Goal: Task Accomplishment & Management: Complete application form

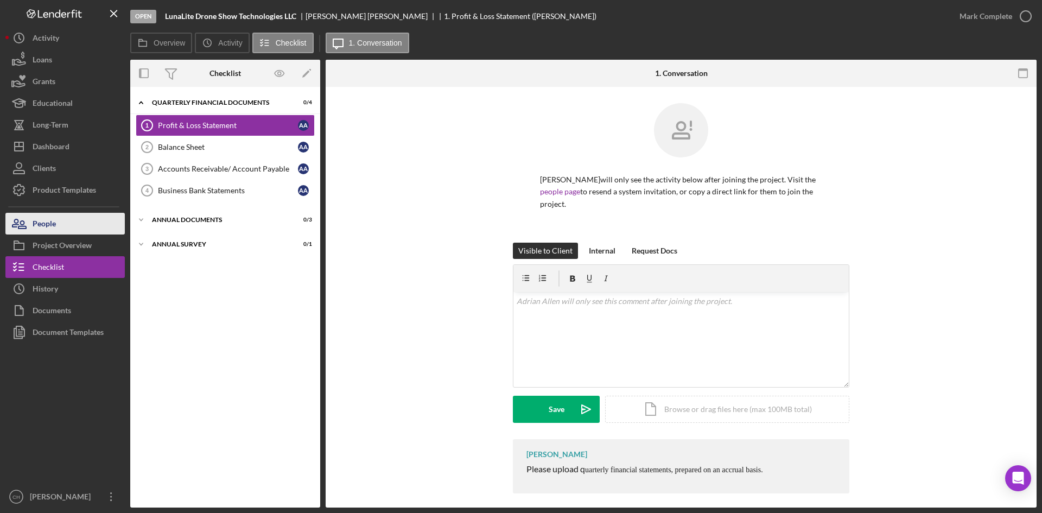
click at [60, 224] on button "People" at bounding box center [64, 224] width 119 height 22
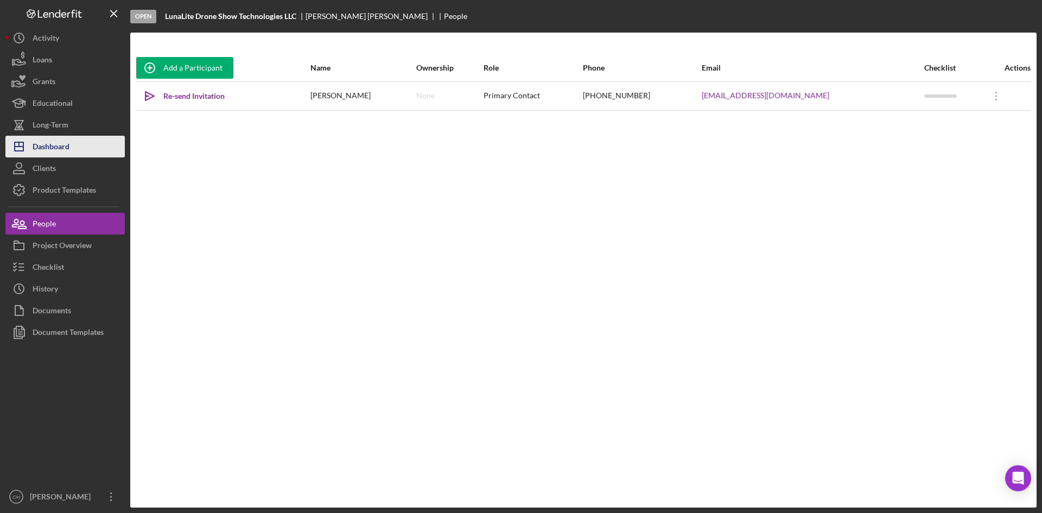
click at [88, 147] on button "Icon/Dashboard Dashboard" at bounding box center [64, 147] width 119 height 22
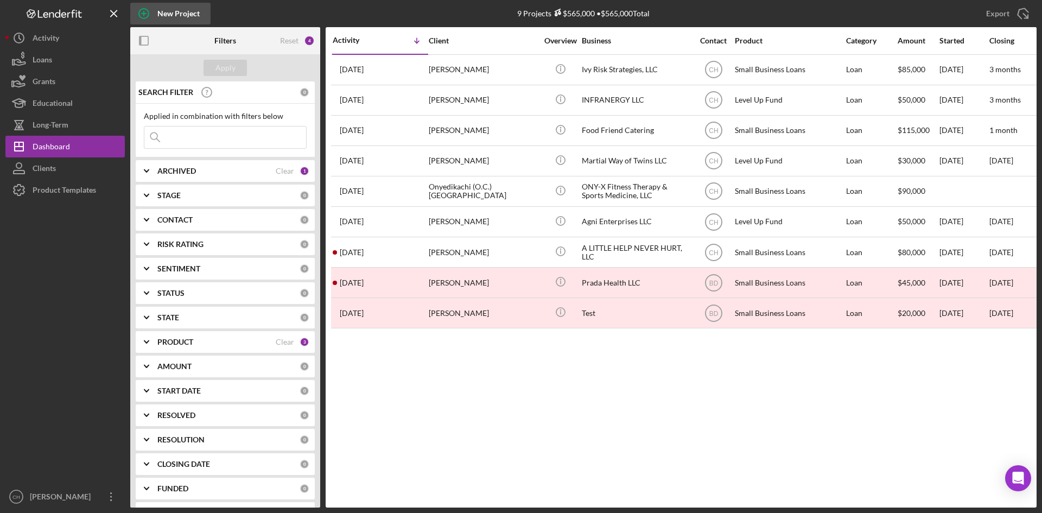
click at [179, 10] on div "New Project" at bounding box center [178, 14] width 42 height 22
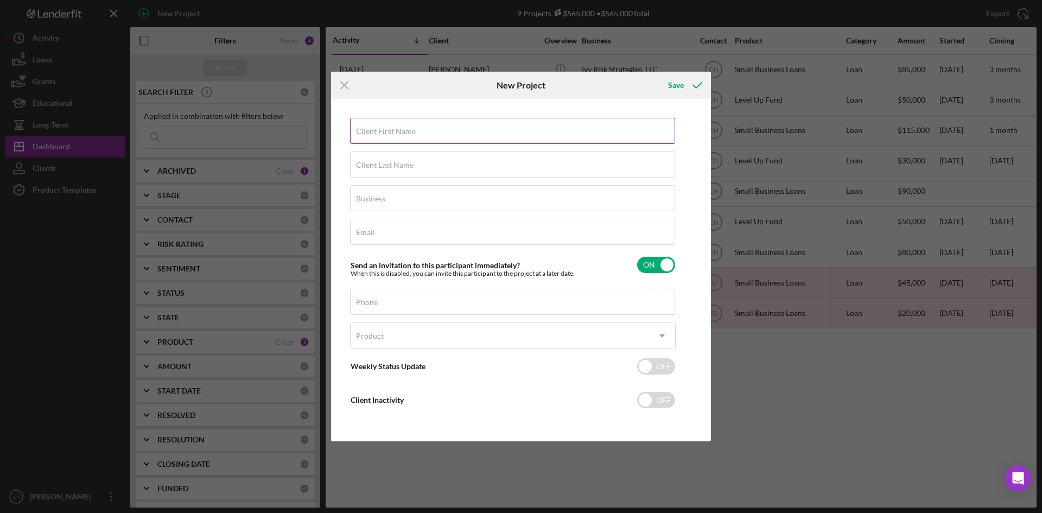
click at [439, 133] on input "Client First Name" at bounding box center [512, 131] width 325 height 26
paste input "[PERSON_NAME] Alizaa [PERSON_NAME]"
click at [396, 136] on input "[PERSON_NAME] Alizaa [PERSON_NAME]" at bounding box center [512, 131] width 325 height 26
drag, startPoint x: 394, startPoint y: 136, endPoint x: 486, endPoint y: 136, distance: 92.2
click at [486, 136] on input "[PERSON_NAME] Alizaa [PERSON_NAME]" at bounding box center [512, 131] width 325 height 26
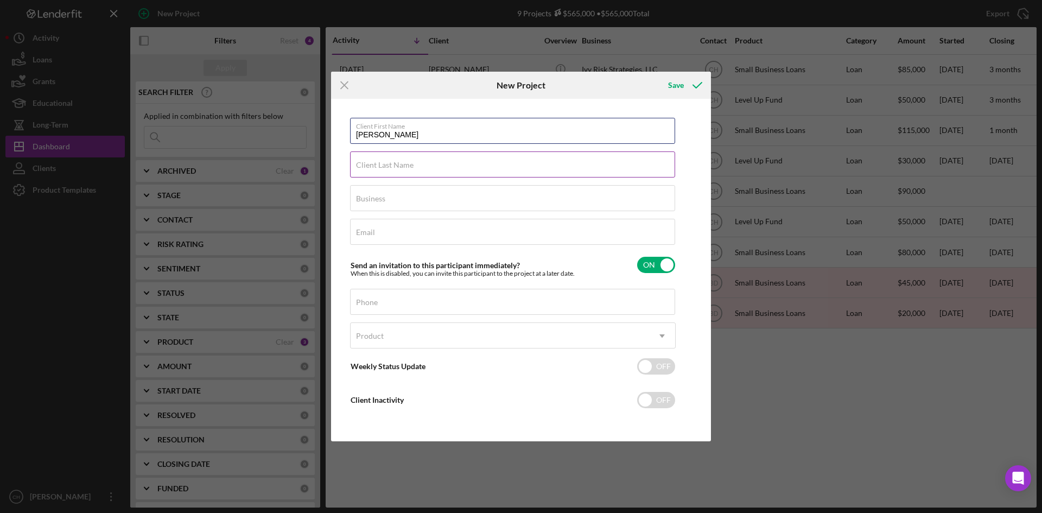
type input "[PERSON_NAME]"
click at [377, 169] on label "Client Last Name" at bounding box center [385, 165] width 58 height 9
click at [377, 169] on input "Client Last Name" at bounding box center [512, 164] width 325 height 26
paste input "[PERSON_NAME]"
type input "[PERSON_NAME]"
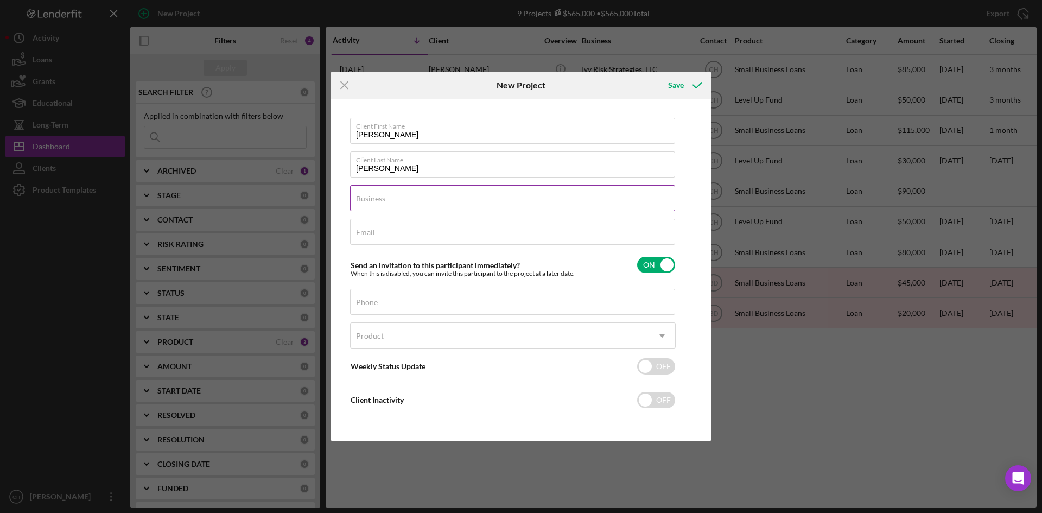
click at [381, 202] on label "Business" at bounding box center [370, 198] width 29 height 9
click at [381, 202] on input "Business" at bounding box center [512, 198] width 325 height 26
paste input "ABC Auto Repairs LLC"
type input "ABC Auto Repairs LLC"
click at [369, 232] on label "Email" at bounding box center [365, 232] width 19 height 9
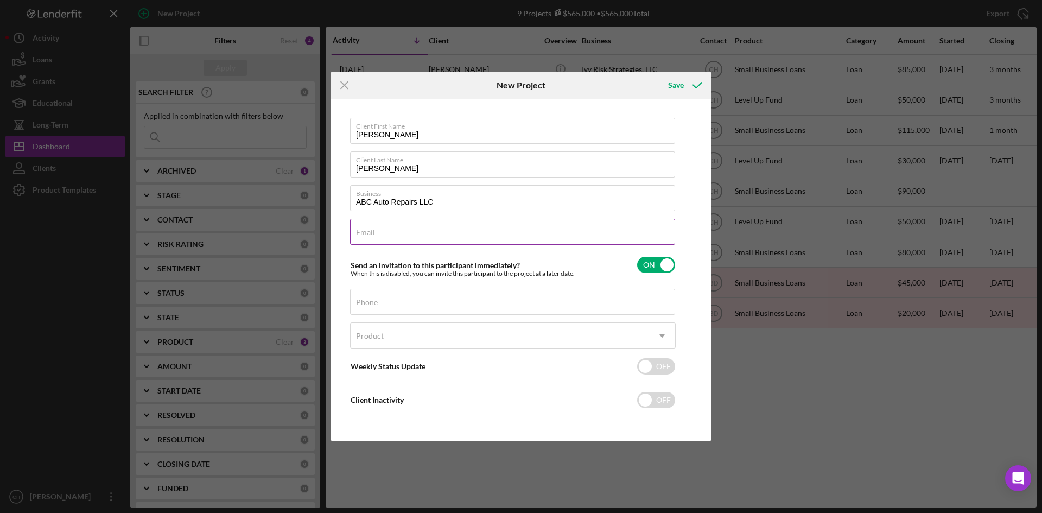
click at [369, 232] on input "Email" at bounding box center [512, 232] width 325 height 26
paste input "[EMAIL_ADDRESS][DOMAIN_NAME]"
type input "[EMAIL_ADDRESS][DOMAIN_NAME]"
drag, startPoint x: 385, startPoint y: 309, endPoint x: 398, endPoint y: 304, distance: 13.9
click at [385, 309] on input "Phone" at bounding box center [512, 302] width 325 height 26
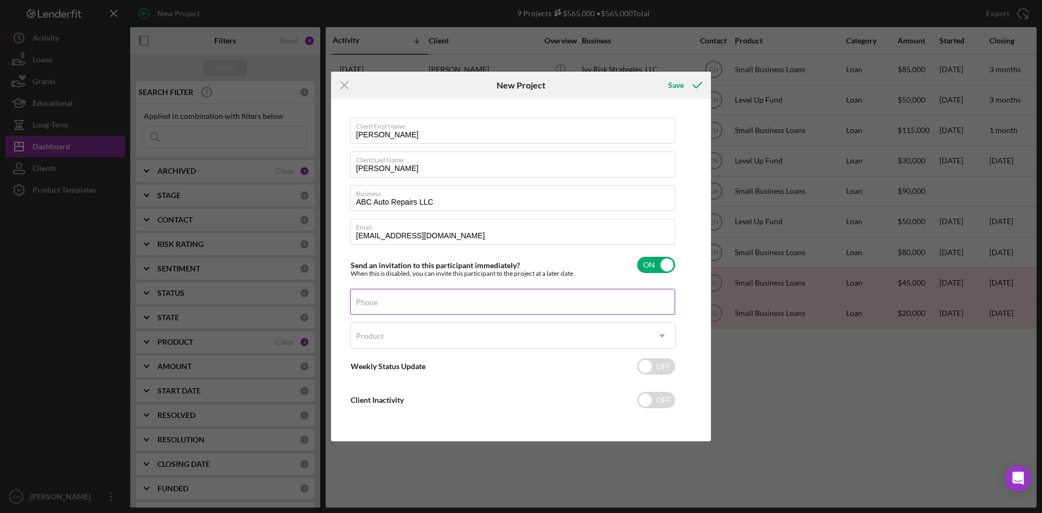
click at [377, 304] on label "Phone" at bounding box center [367, 302] width 22 height 9
click at [377, 304] on input "Phone" at bounding box center [512, 302] width 325 height 26
paste input "[PHONE_NUMBER]"
type input "[PHONE_NUMBER]"
click at [344, 82] on icon "Icon/Menu Close" at bounding box center [344, 85] width 27 height 27
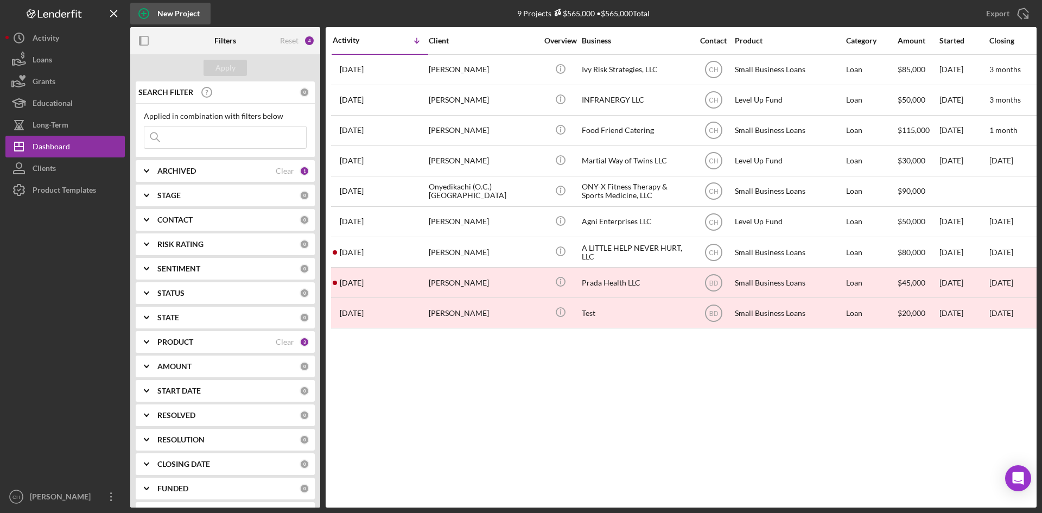
click at [179, 17] on div "New Project" at bounding box center [178, 14] width 42 height 22
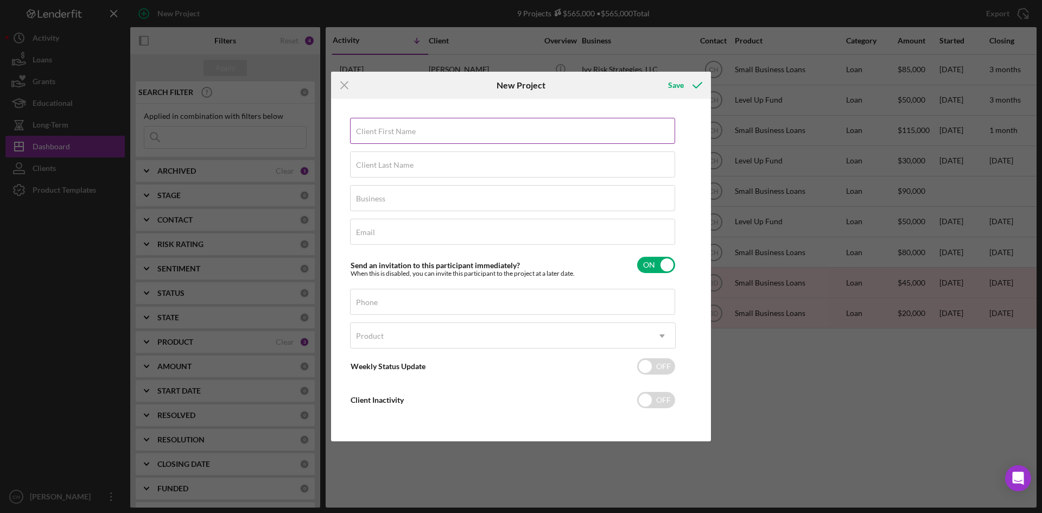
click at [416, 135] on input "Client First Name" at bounding box center [512, 131] width 325 height 26
type input "[PERSON_NAME]"
click at [377, 171] on input "Client Last Name" at bounding box center [512, 164] width 325 height 26
type input "[PERSON_NAME]"
click at [381, 201] on label "Business" at bounding box center [370, 198] width 29 height 9
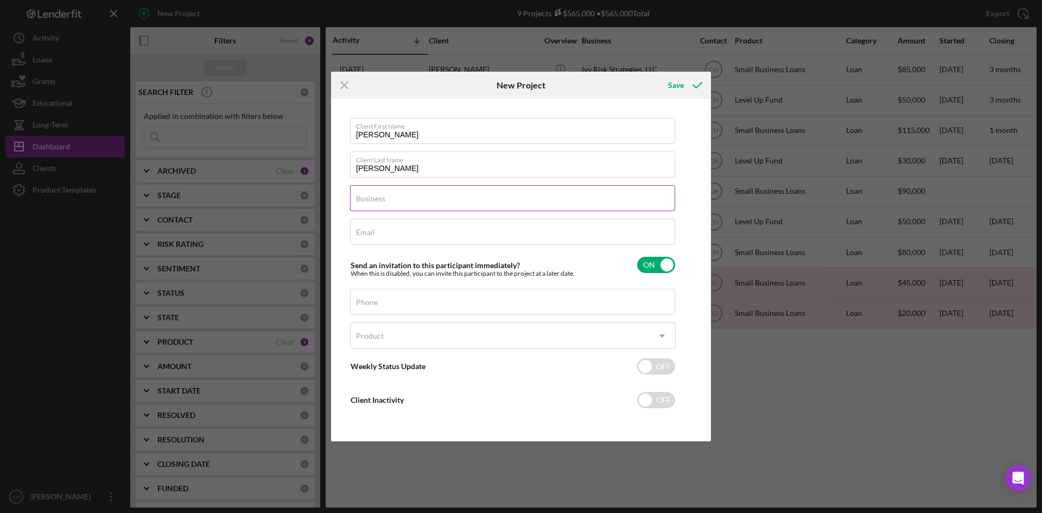
click at [381, 201] on input "Business" at bounding box center [512, 198] width 325 height 26
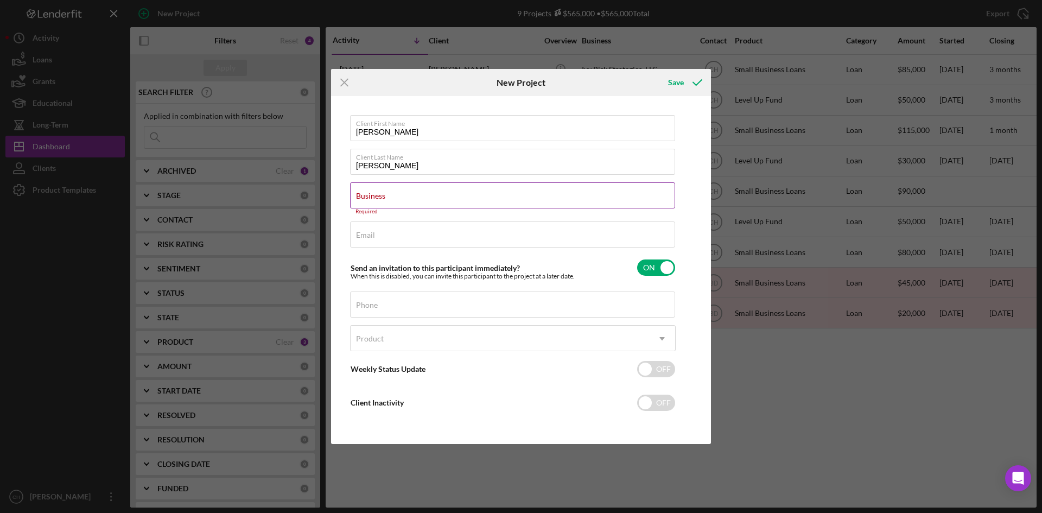
click at [378, 197] on label "Business" at bounding box center [370, 196] width 29 height 9
click at [378, 197] on input "Business" at bounding box center [512, 195] width 325 height 26
paste input "ABC Auto Body Repair LLC"
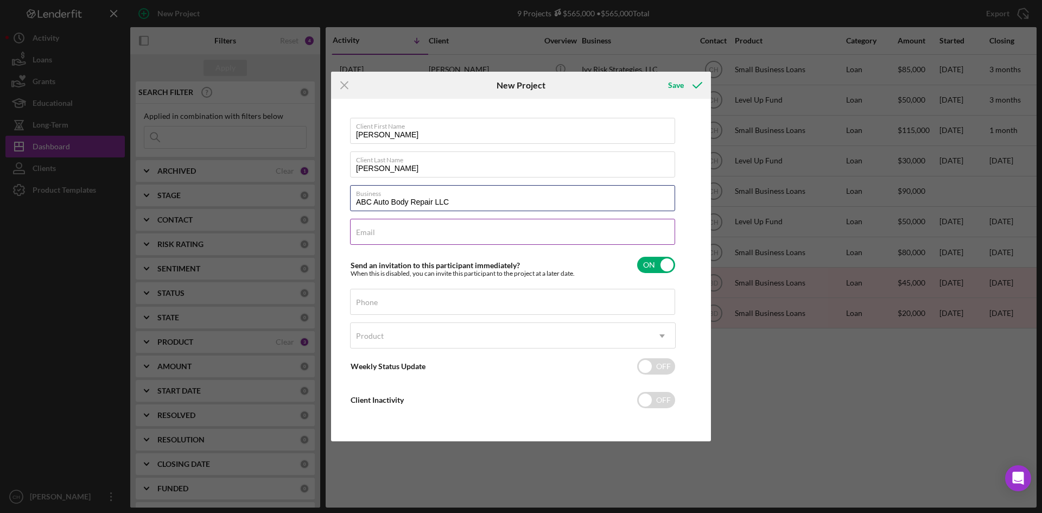
type input "ABC Auto Body Repair LLC"
drag, startPoint x: 382, startPoint y: 229, endPoint x: 394, endPoint y: 229, distance: 11.9
click at [383, 229] on div "Email Required" at bounding box center [513, 232] width 326 height 27
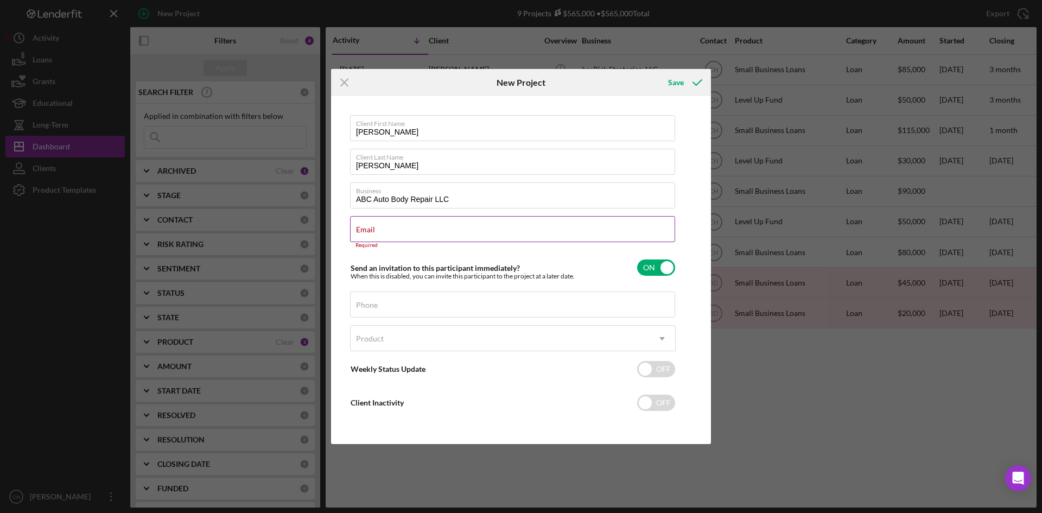
click at [403, 234] on input "Email" at bounding box center [512, 229] width 325 height 26
paste input "[EMAIL_ADDRESS][DOMAIN_NAME]"
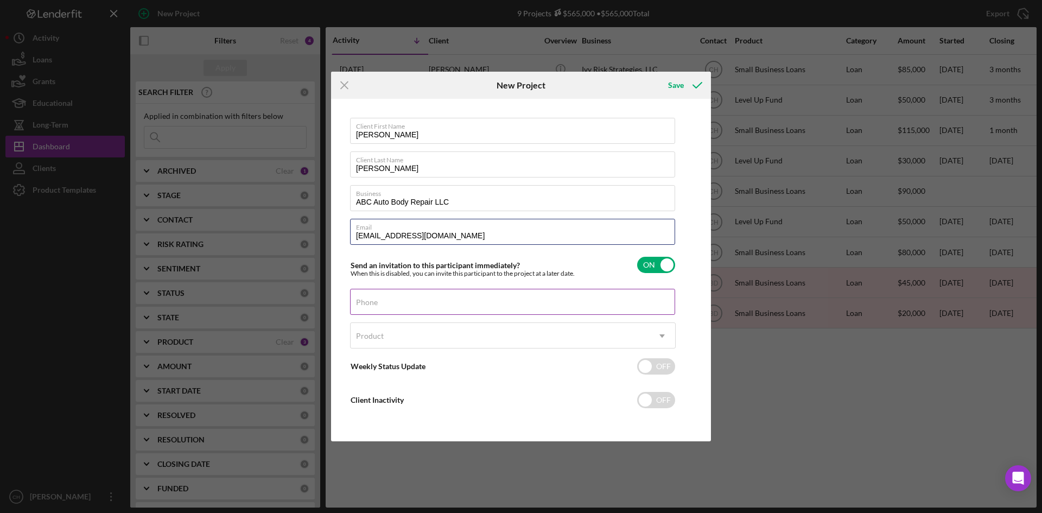
type input "[EMAIL_ADDRESS][DOMAIN_NAME]"
click at [404, 306] on input "Phone" at bounding box center [512, 302] width 325 height 26
type input "[PHONE_NUMBER]"
click at [377, 339] on div "Product" at bounding box center [370, 335] width 28 height 9
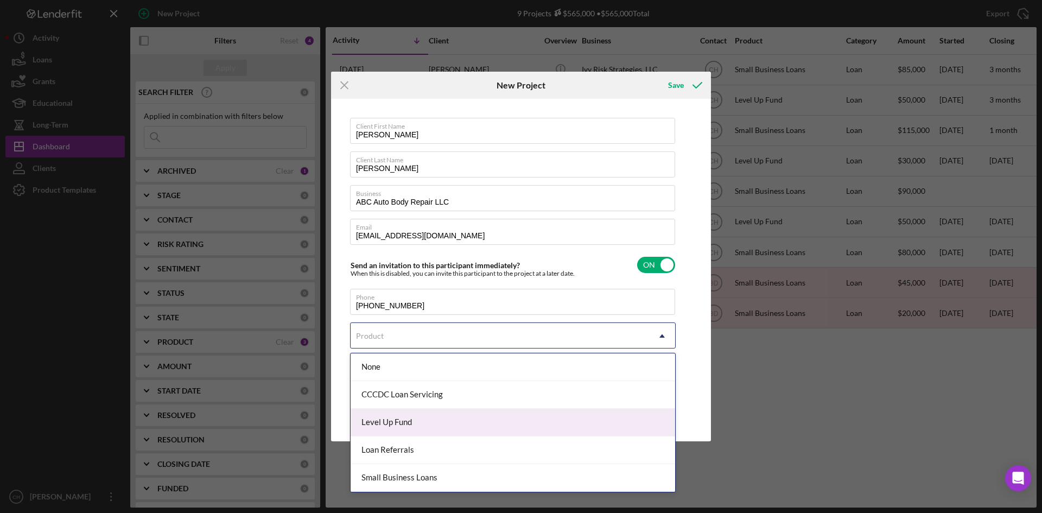
click at [411, 419] on div "Level Up Fund" at bounding box center [512, 423] width 324 height 28
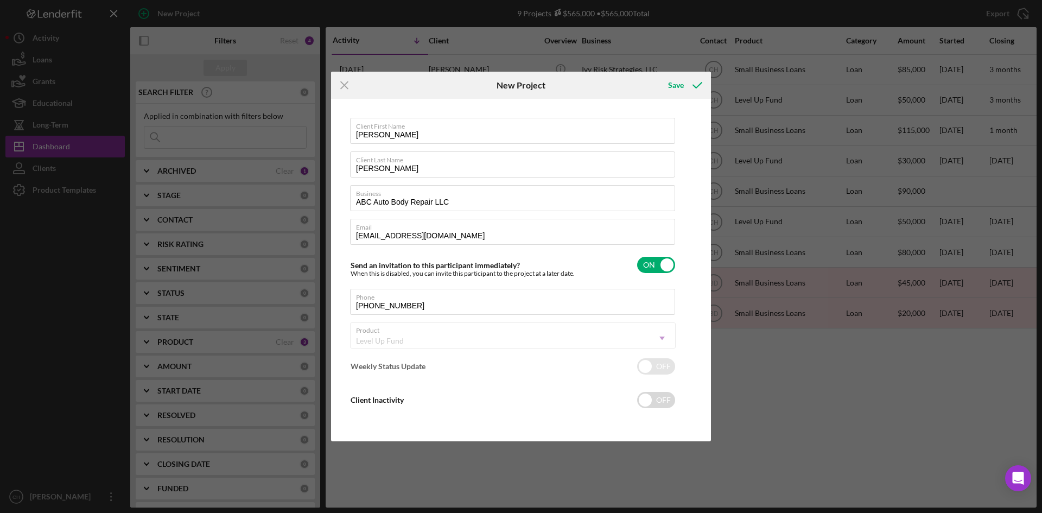
checkbox input "true"
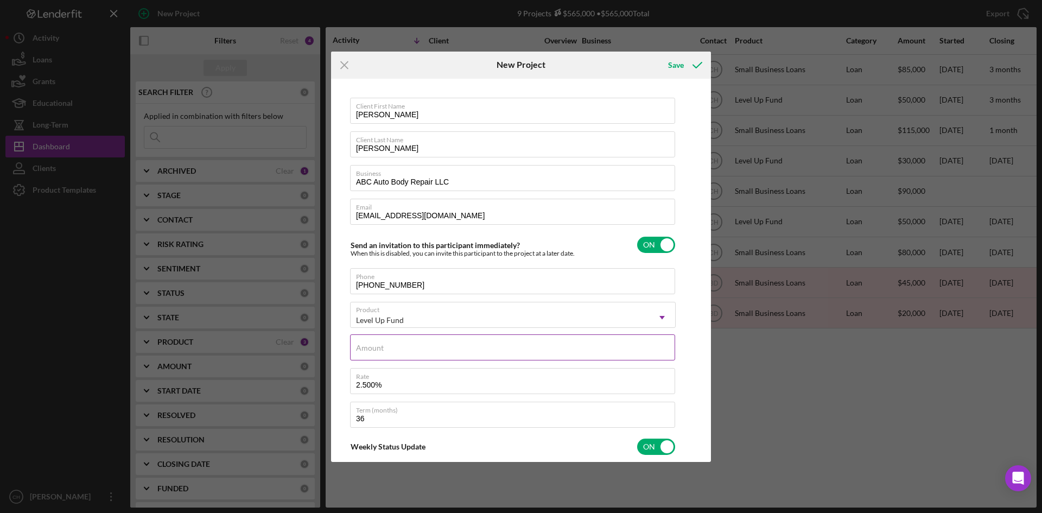
click at [395, 343] on div "Amount" at bounding box center [513, 347] width 326 height 27
type input "$5"
type textarea "Here's a snapshot of information that has been fully approved, as well as the i…"
type input "$50"
type textarea "Here's a snapshot of information that has been fully approved, as well as the i…"
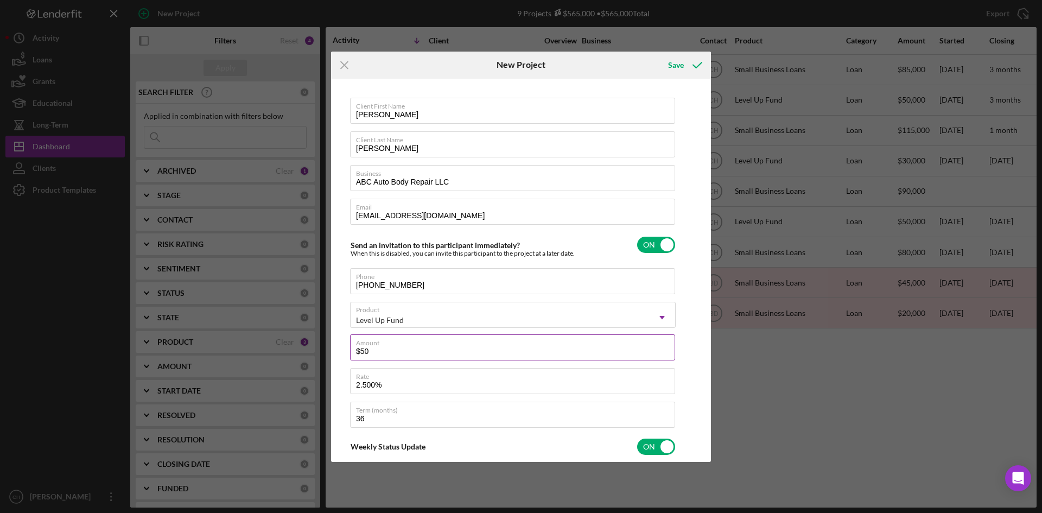
type input "$500"
type textarea "Here's a snapshot of information that has been fully approved, as well as the i…"
type input "$5,000"
type textarea "Here's a snapshot of information that has been fully approved, as well as the i…"
type input "$50,000"
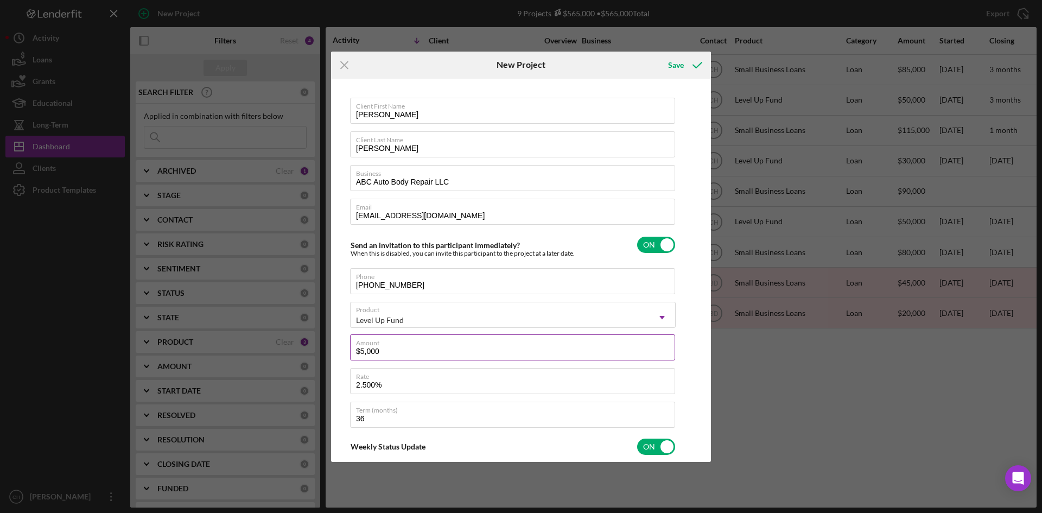
type textarea "Here's a snapshot of information that has been fully approved, as well as the i…"
type input "$50,000"
click at [562, 410] on label "Term (months)" at bounding box center [515, 408] width 319 height 12
click at [562, 410] on input "36" at bounding box center [512, 414] width 325 height 26
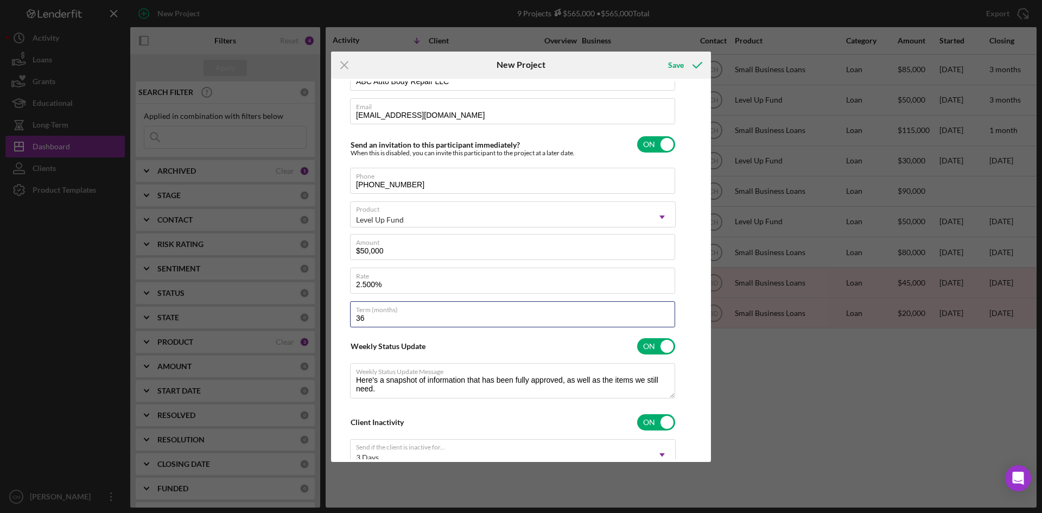
scroll to position [14, 0]
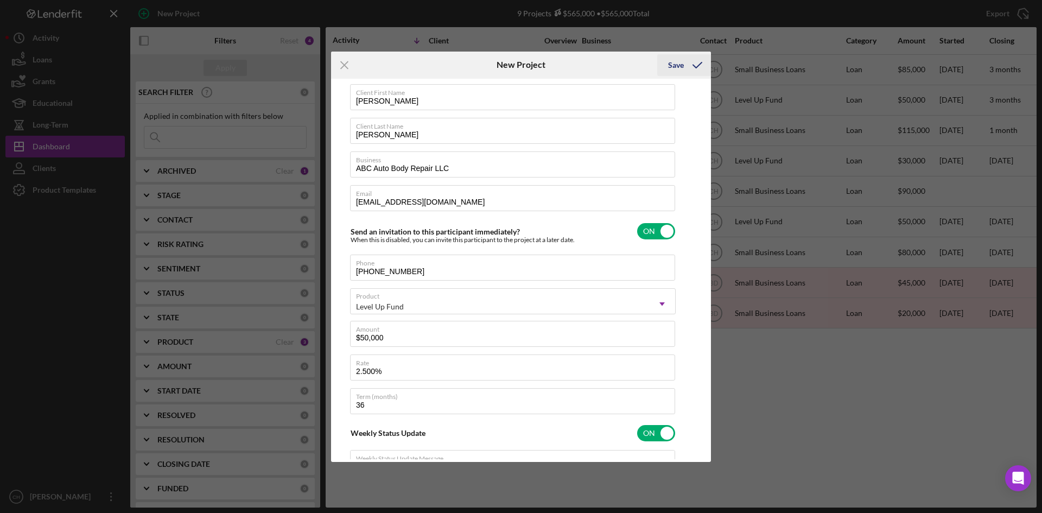
click at [679, 64] on div "Save" at bounding box center [676, 65] width 16 height 22
type textarea "Here's a snapshot of information that has been fully approved, as well as the i…"
checkbox input "false"
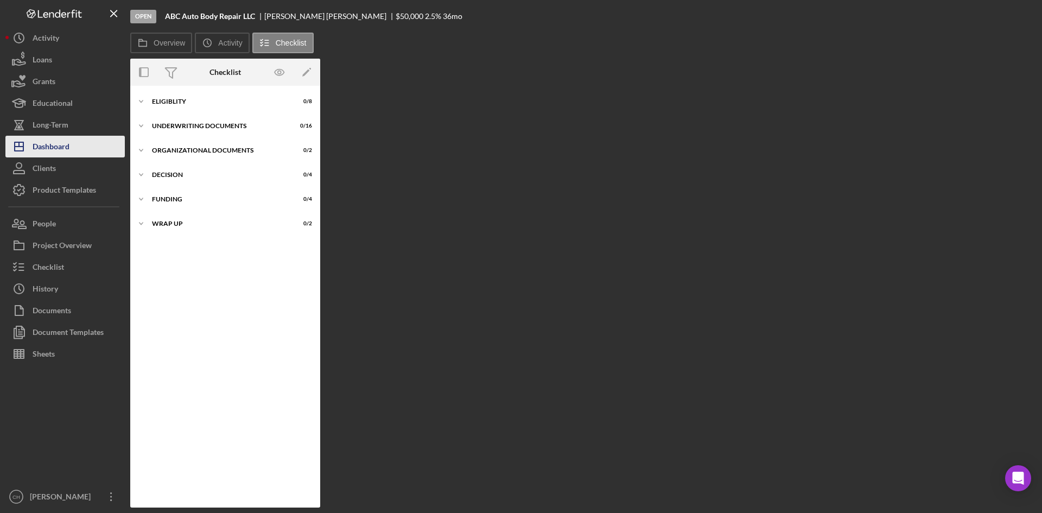
click at [74, 150] on button "Icon/Dashboard Dashboard" at bounding box center [64, 147] width 119 height 22
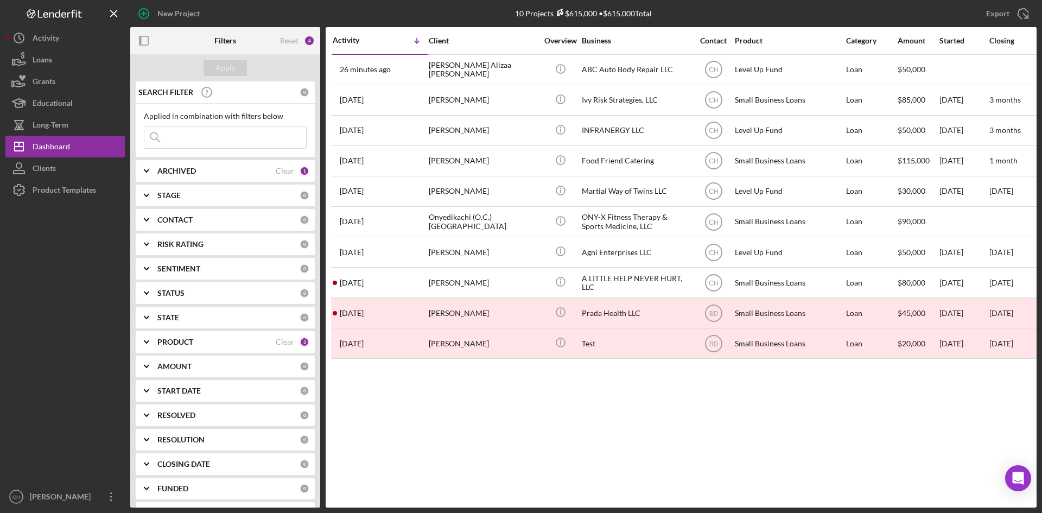
click at [183, 137] on input at bounding box center [225, 137] width 162 height 22
click at [170, 167] on b "ARCHIVED" at bounding box center [176, 171] width 39 height 9
click at [152, 213] on input "Active" at bounding box center [149, 215] width 11 height 11
checkbox input "false"
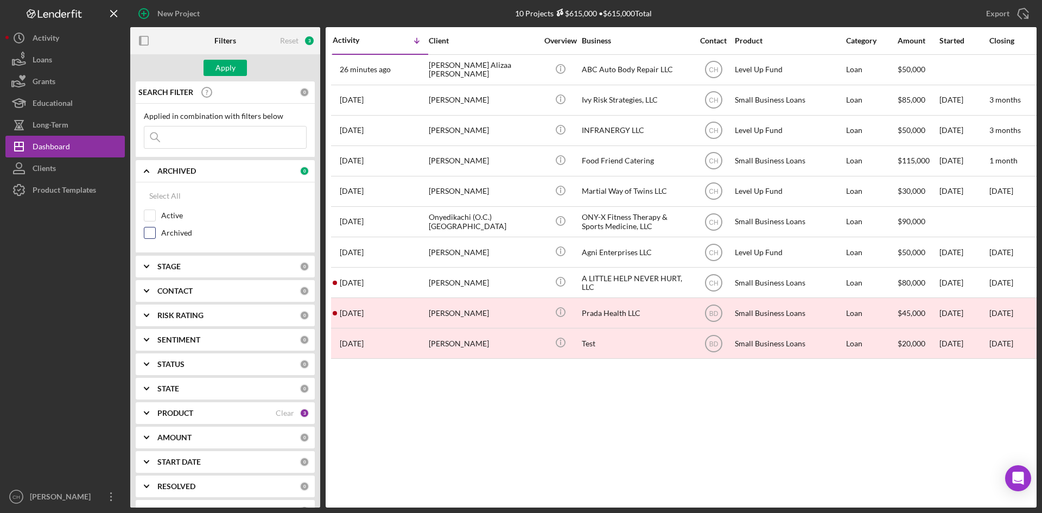
click at [146, 238] on div "Archived" at bounding box center [225, 235] width 163 height 17
click at [150, 233] on input "Archived" at bounding box center [149, 232] width 11 height 11
checkbox input "true"
click at [220, 64] on div "Apply" at bounding box center [225, 68] width 20 height 16
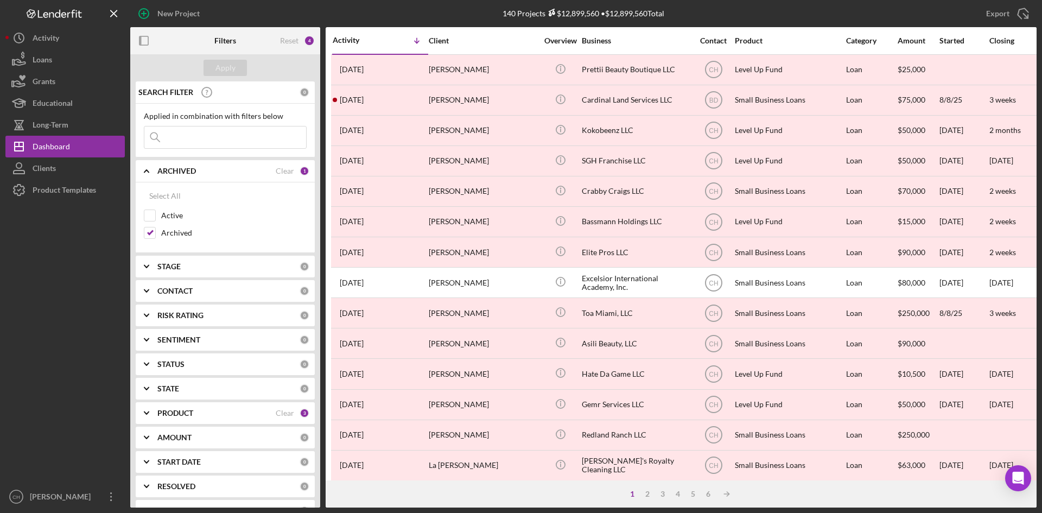
click at [178, 143] on input at bounding box center [225, 137] width 162 height 22
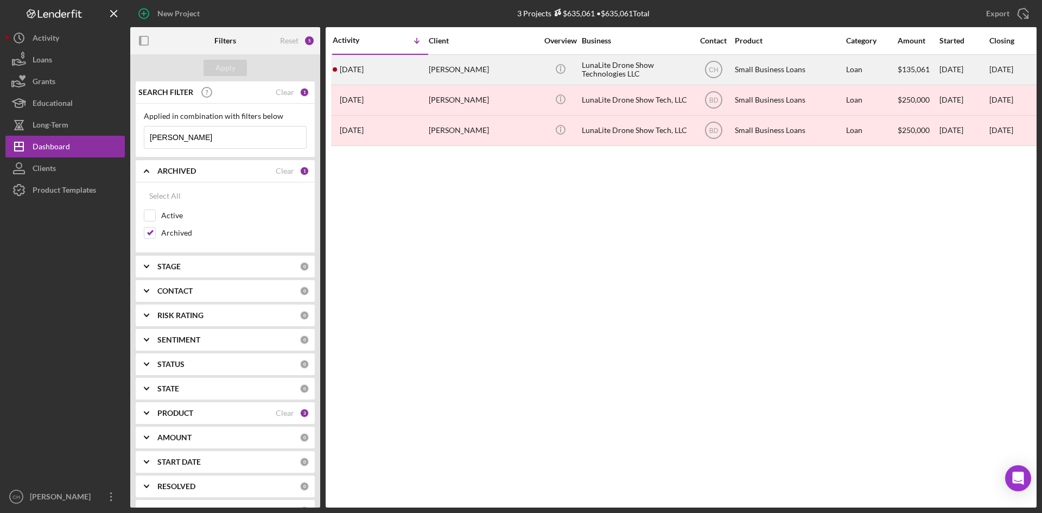
type input "[PERSON_NAME]"
click at [511, 69] on div "[PERSON_NAME]" at bounding box center [483, 69] width 109 height 29
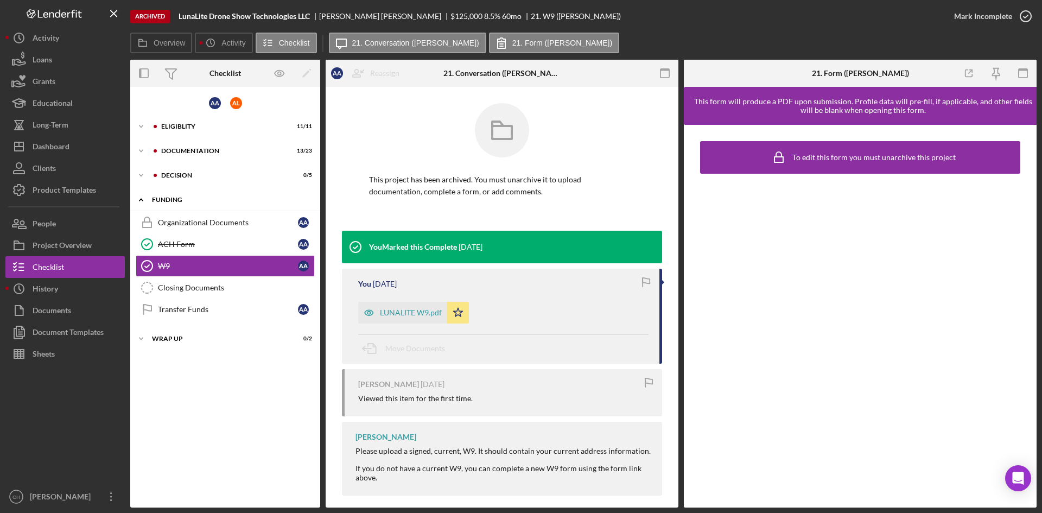
click at [139, 200] on icon "Icon/Expander" at bounding box center [141, 200] width 22 height 22
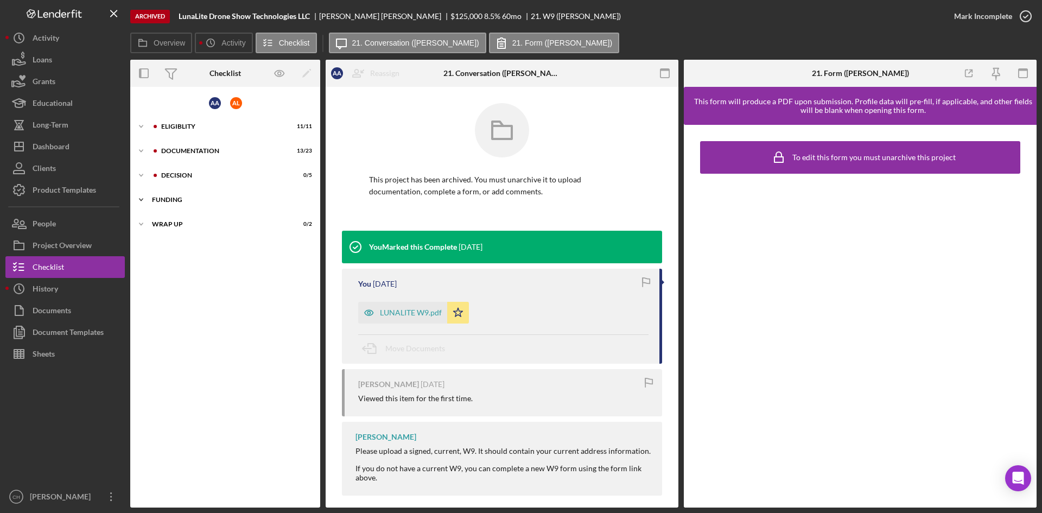
click at [142, 198] on icon "Icon/Expander" at bounding box center [141, 200] width 22 height 22
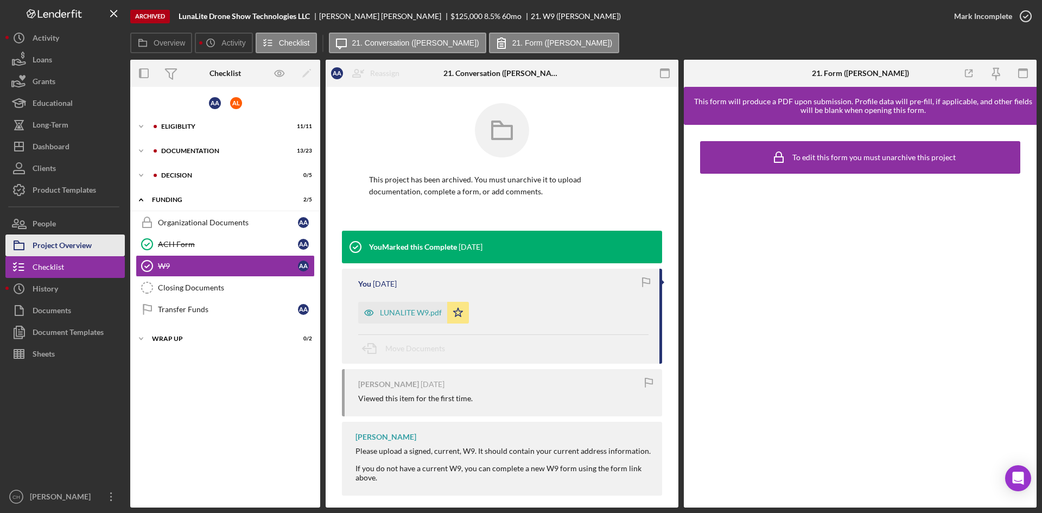
click at [58, 248] on div "Project Overview" at bounding box center [62, 246] width 59 height 24
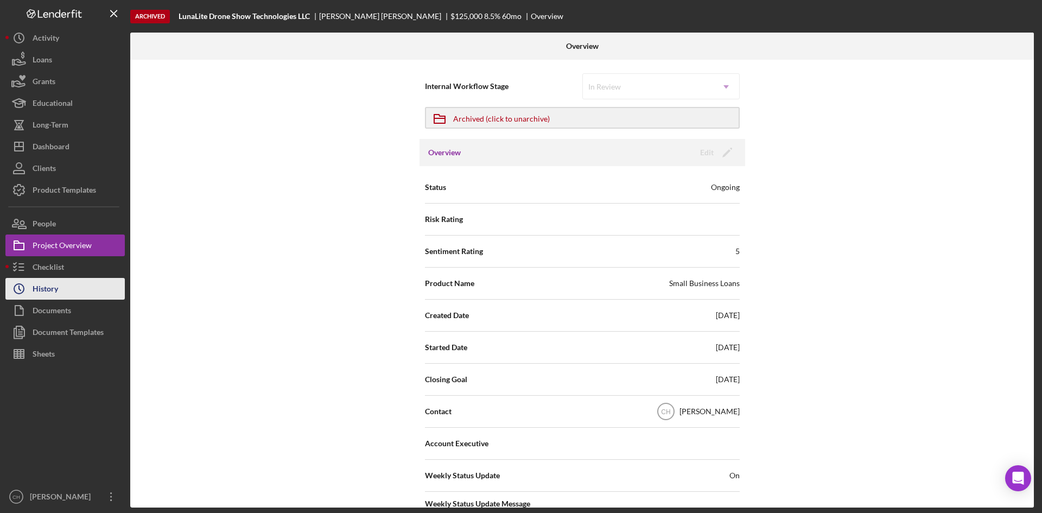
click at [47, 293] on div "History" at bounding box center [45, 290] width 25 height 24
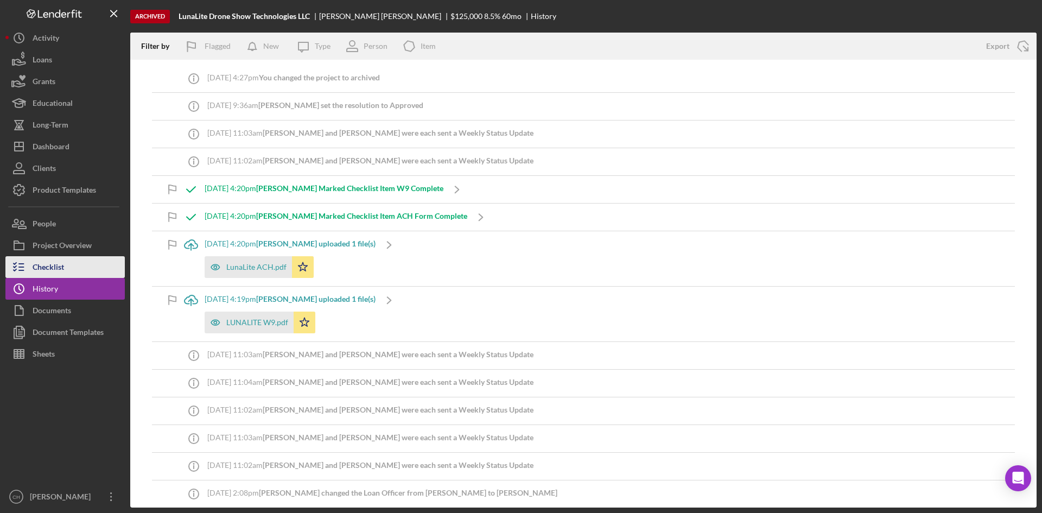
click at [38, 267] on div "Checklist" at bounding box center [48, 268] width 31 height 24
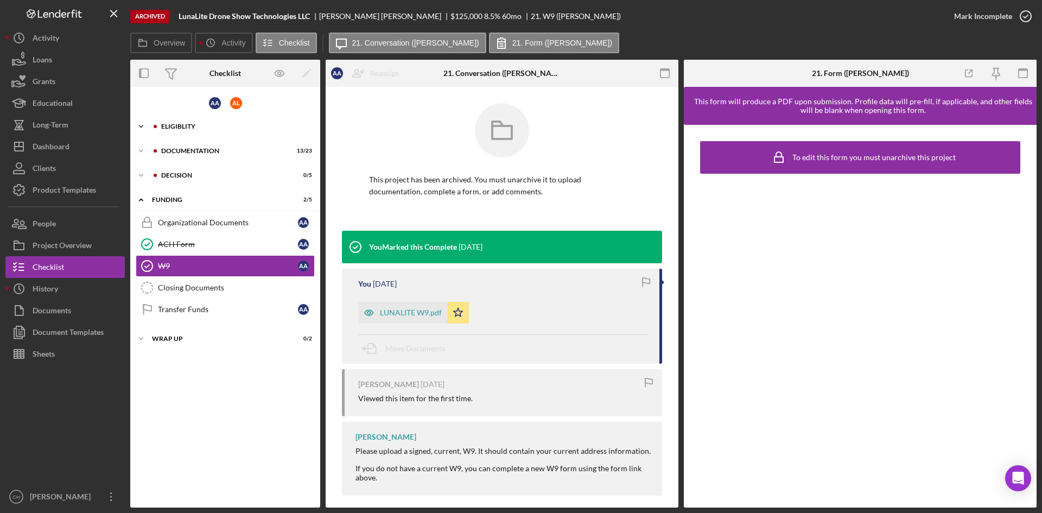
click at [142, 124] on icon "Icon/Expander" at bounding box center [141, 127] width 22 height 22
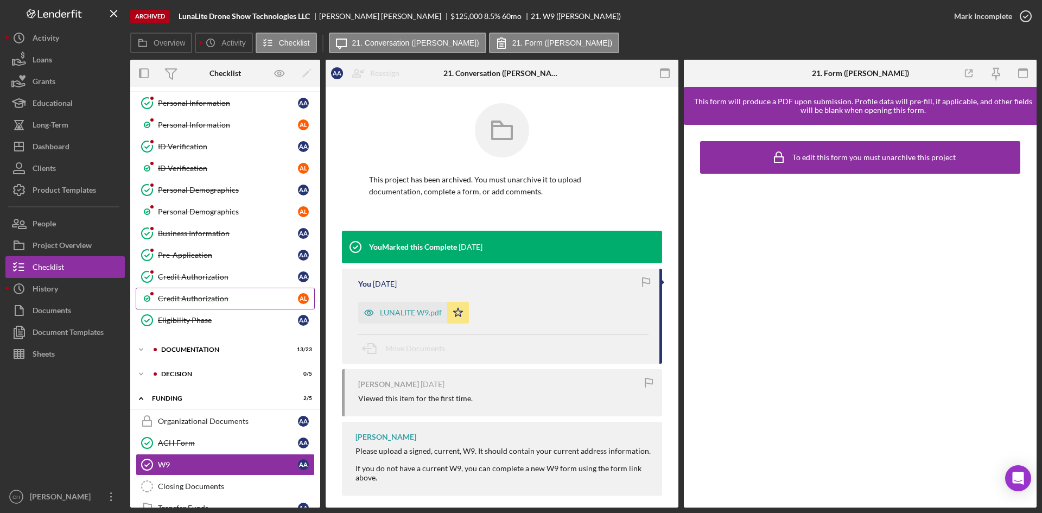
scroll to position [93, 0]
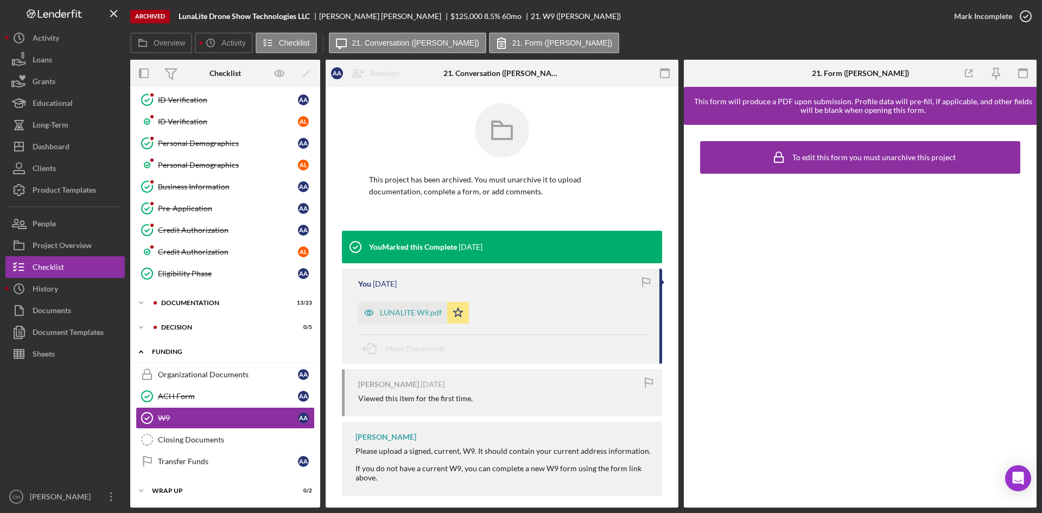
click at [143, 352] on icon "Icon/Expander" at bounding box center [141, 352] width 22 height 22
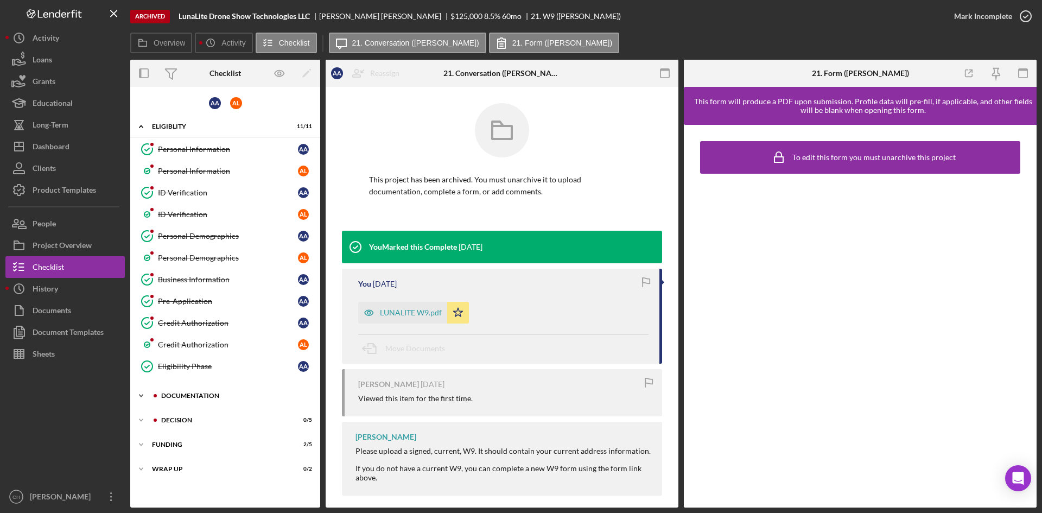
click at [178, 394] on div "Documentation" at bounding box center [233, 395] width 145 height 7
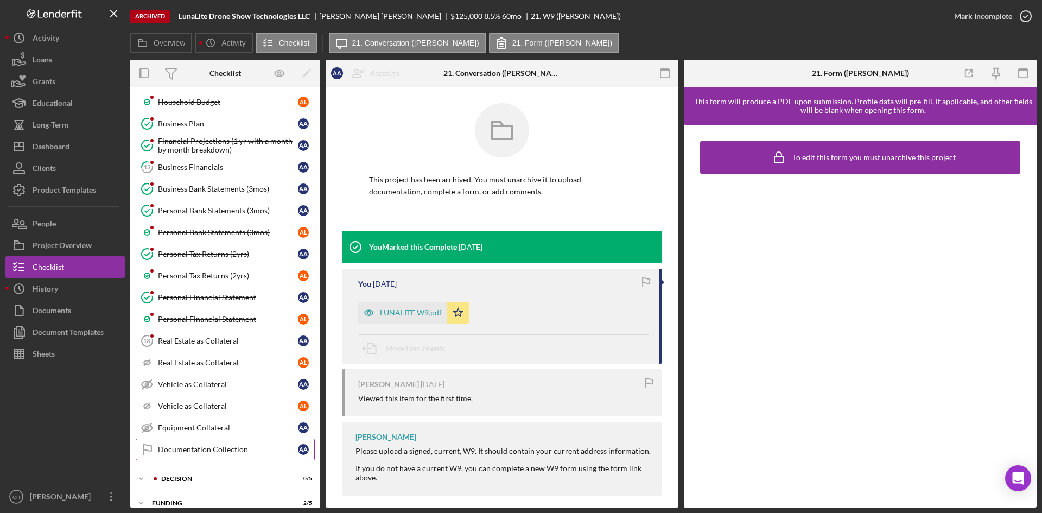
scroll to position [483, 0]
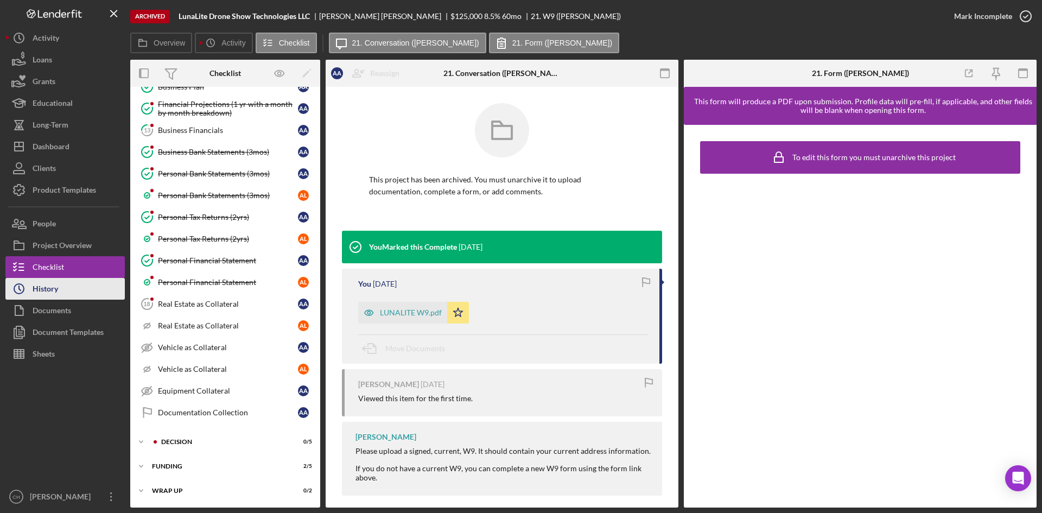
click at [46, 298] on div "History" at bounding box center [45, 290] width 25 height 24
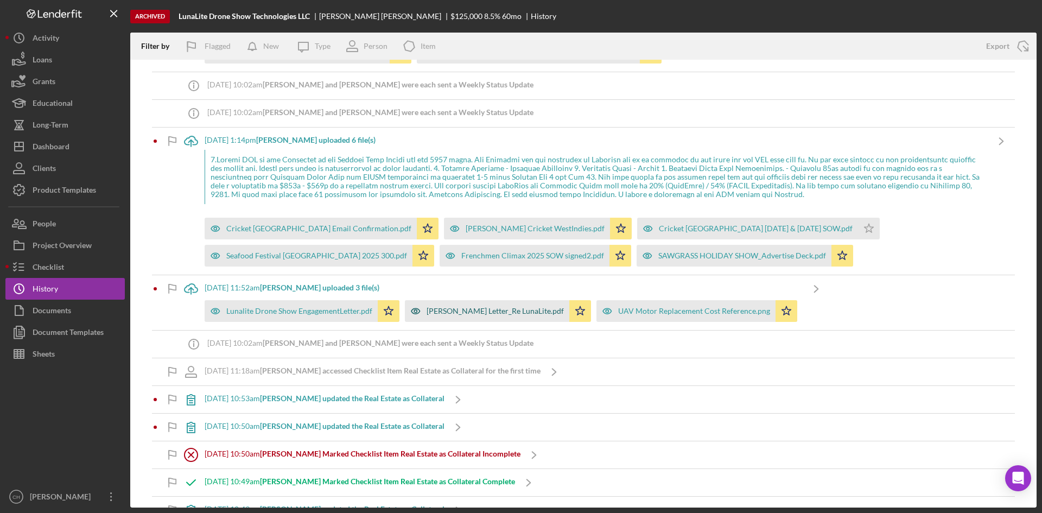
scroll to position [2550, 0]
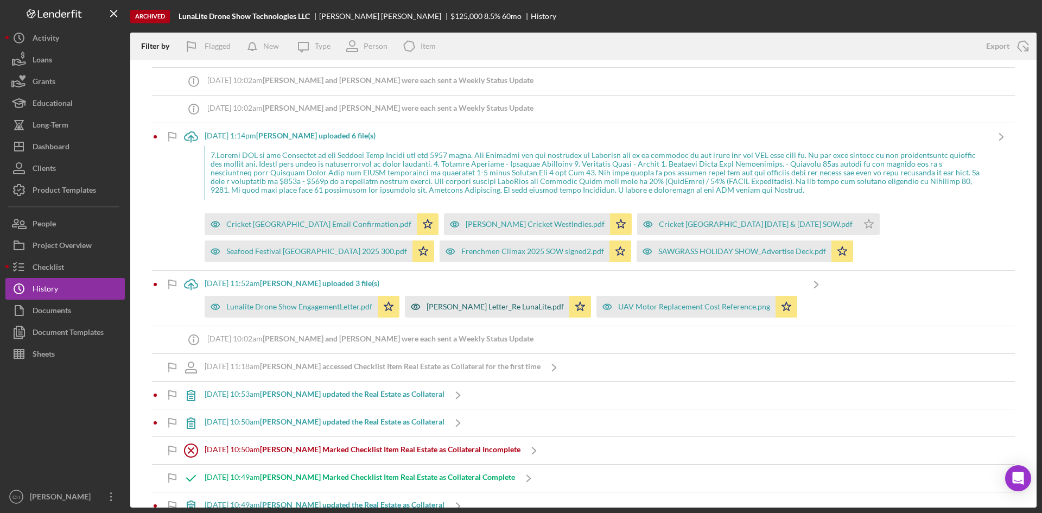
click at [433, 301] on div "[PERSON_NAME] Letter_Re LunaLite.pdf" at bounding box center [487, 307] width 164 height 22
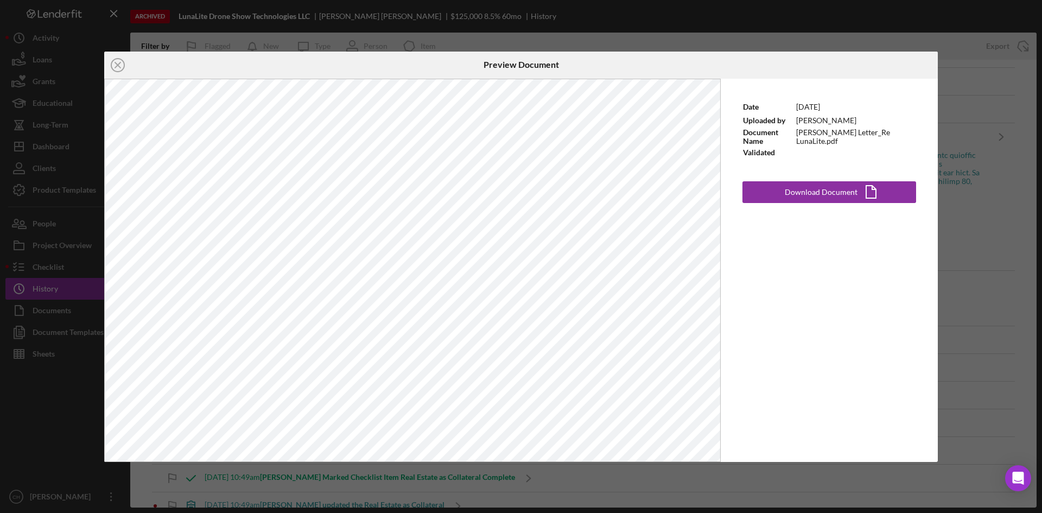
drag, startPoint x: 125, startPoint y: 67, endPoint x: 140, endPoint y: 85, distance: 23.5
click at [125, 67] on icon "Icon/Close" at bounding box center [117, 65] width 27 height 27
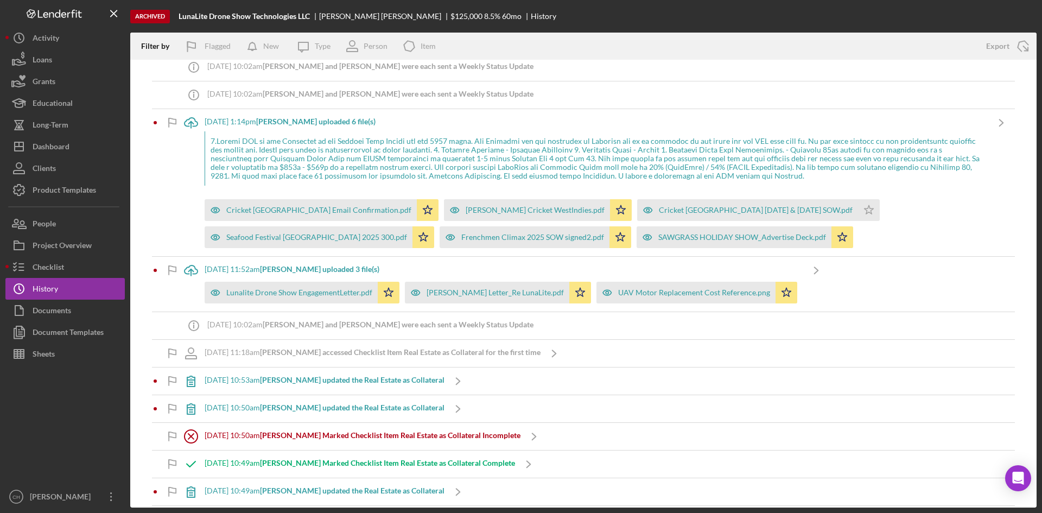
scroll to position [2496, 0]
